Goal: Task Accomplishment & Management: Use online tool/utility

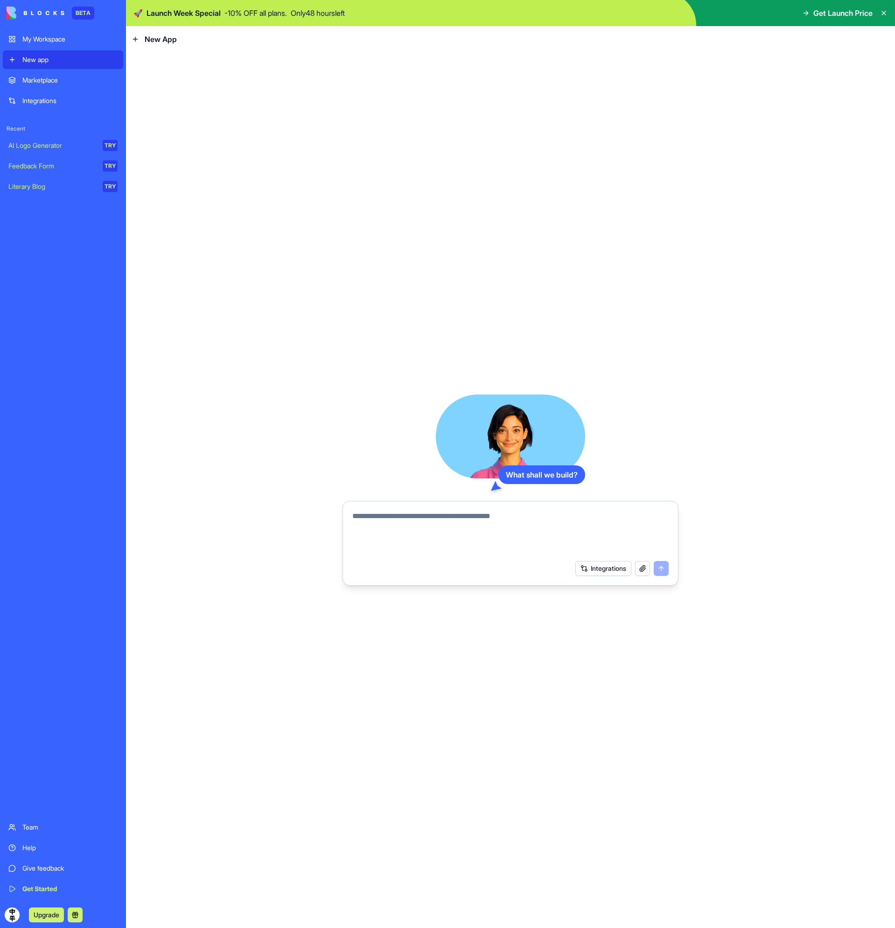
click at [442, 516] on textarea at bounding box center [510, 533] width 316 height 45
type textarea "*"
type textarea "**********"
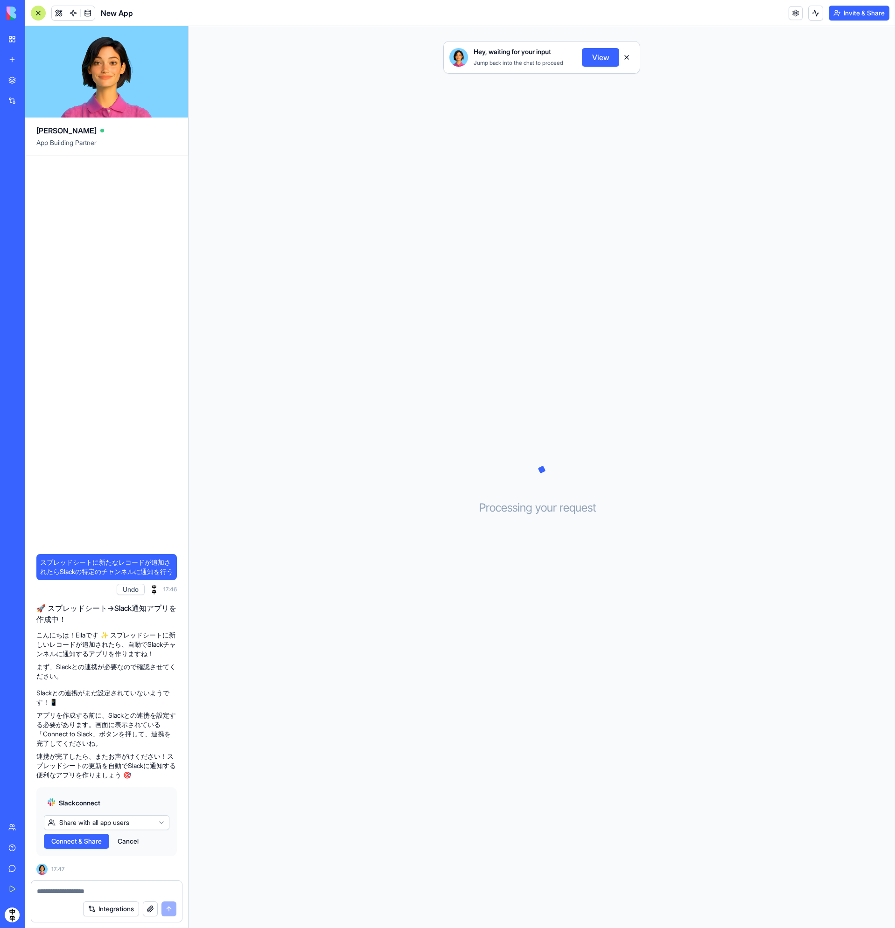
click at [595, 54] on button "View" at bounding box center [600, 57] width 37 height 19
click at [88, 820] on html "BETA My Workspace New app Marketplace Integrations Recent New App AI Logo Gener…" at bounding box center [447, 464] width 895 height 928
click at [197, 832] on html "BETA My Workspace New app Marketplace Integrations Recent New App AI Logo Gener…" at bounding box center [447, 464] width 895 height 928
click at [87, 843] on span "Connect & Share" at bounding box center [76, 841] width 50 height 9
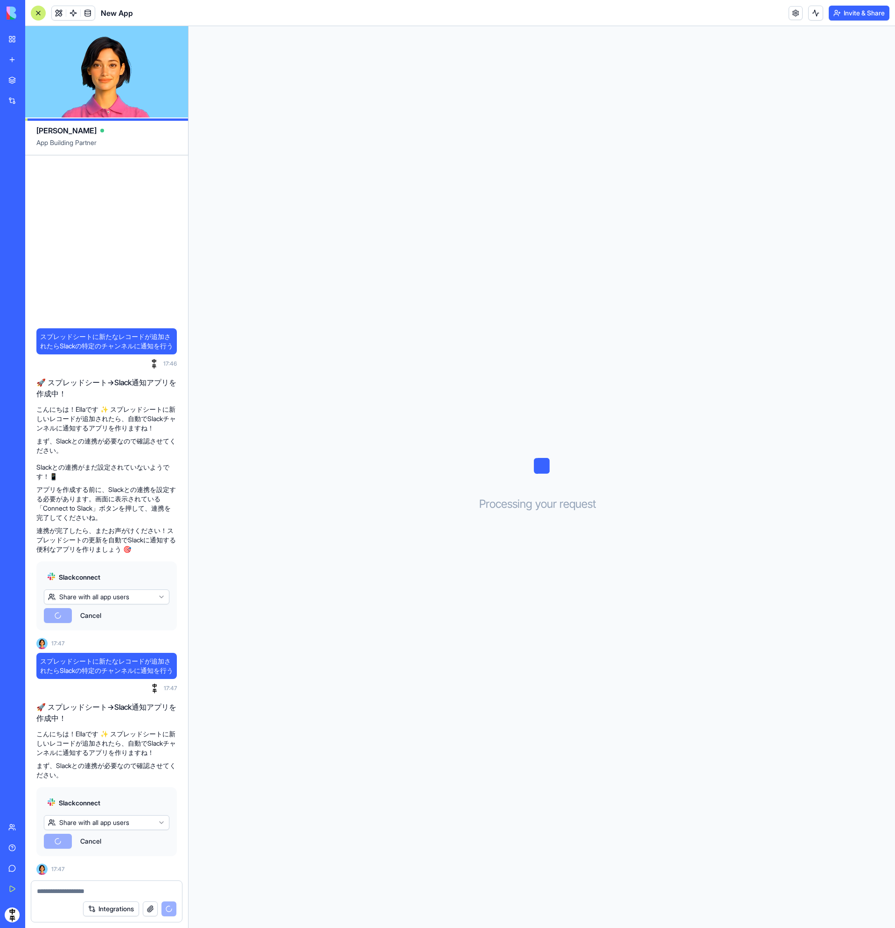
click at [35, 81] on div "Marketplace" at bounding box center [28, 80] width 12 height 9
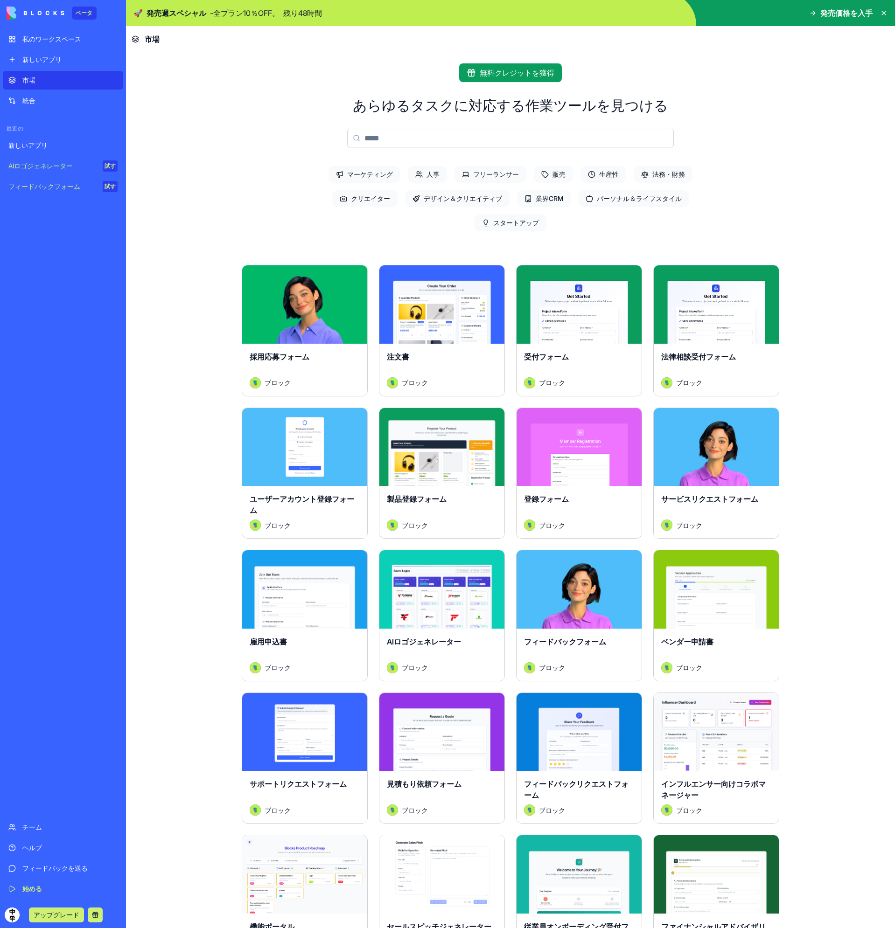
drag, startPoint x: 208, startPoint y: 430, endPoint x: 181, endPoint y: 240, distance: 191.7
click at [44, 151] on link "新しいアプリ" at bounding box center [63, 145] width 120 height 19
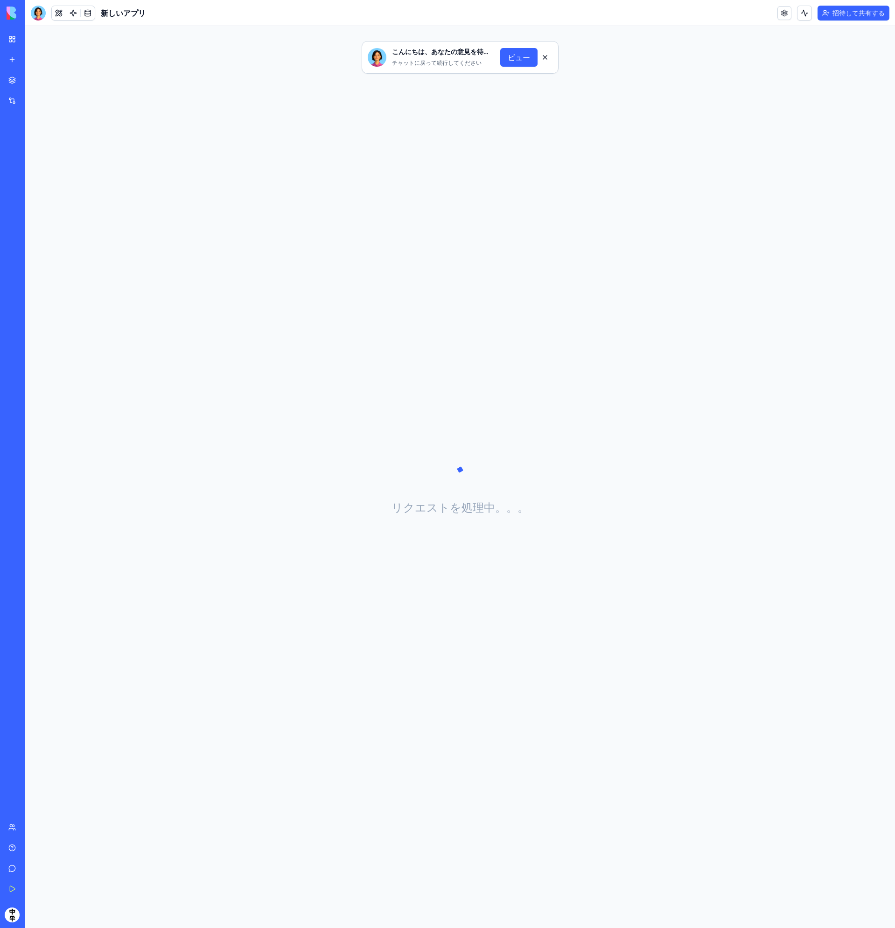
click at [35, 104] on div "統合" at bounding box center [28, 100] width 12 height 9
drag, startPoint x: 193, startPoint y: 267, endPoint x: 318, endPoint y: 398, distance: 181.5
